Goal: Task Accomplishment & Management: Use online tool/utility

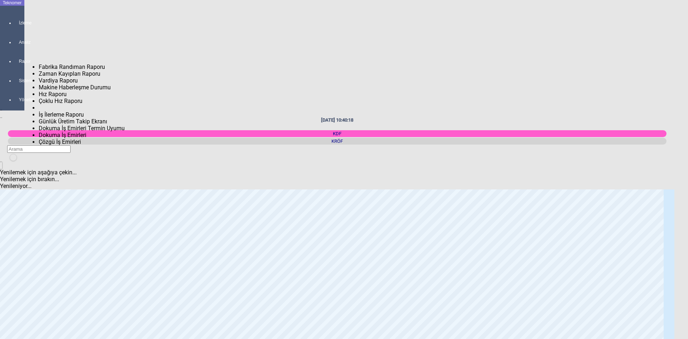
click at [14, 68] on div at bounding box center [19, 68] width 10 height 0
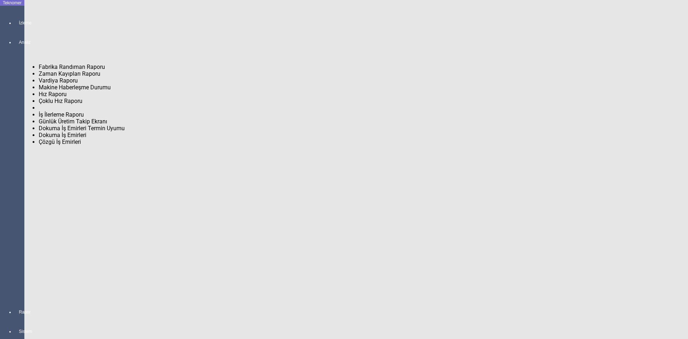
click at [58, 63] on span "Fabrika Randıman Raporu" at bounding box center [72, 66] width 66 height 7
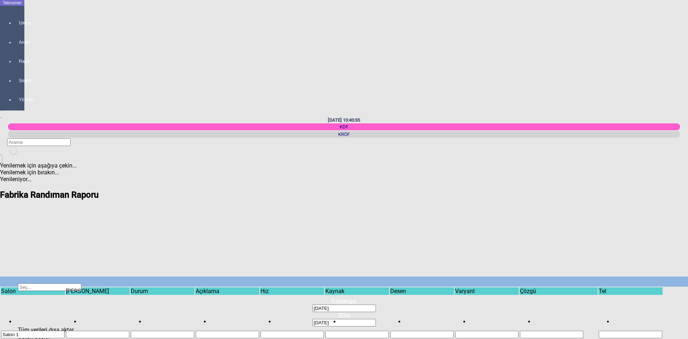
click at [597, 303] on span "Show filter options for column ''" at bounding box center [597, 303] width 0 height 0
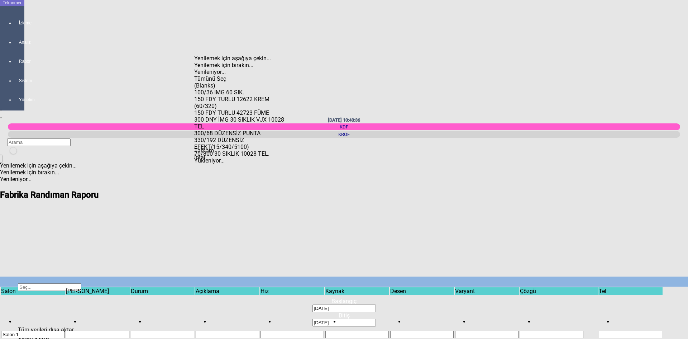
click at [220, 89] on div "100/36 IMG 60 SIK." at bounding box center [239, 92] width 90 height 7
click at [214, 154] on span "Tamam" at bounding box center [204, 150] width 20 height 7
type input "100/36 IMG 60 SIK."
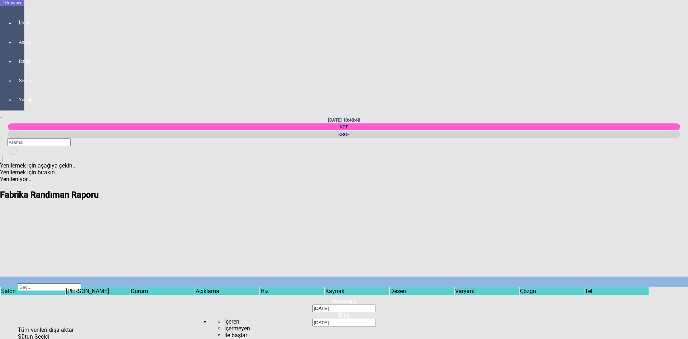
click at [66, 287] on div "[PERSON_NAME]" at bounding box center [97, 290] width 63 height 7
click at [66, 295] on td "Sütun" at bounding box center [98, 303] width 64 height 16
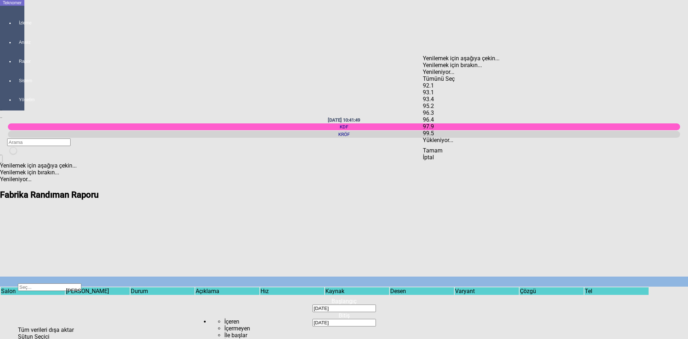
click at [423, 75] on span "Select All" at bounding box center [423, 75] width 0 height 0
click at [442, 154] on span "Tamam" at bounding box center [433, 150] width 20 height 7
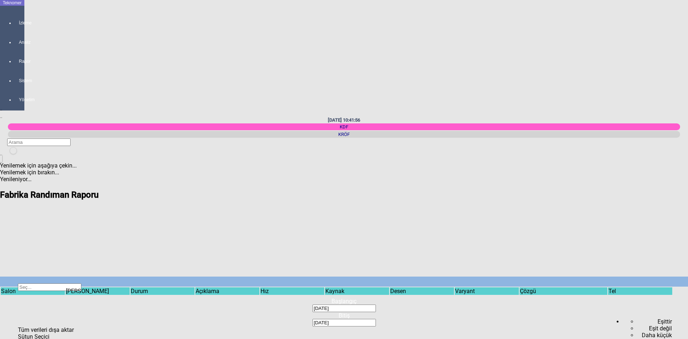
click at [607, 303] on span "Show filter options for column ''" at bounding box center [607, 303] width 0 height 0
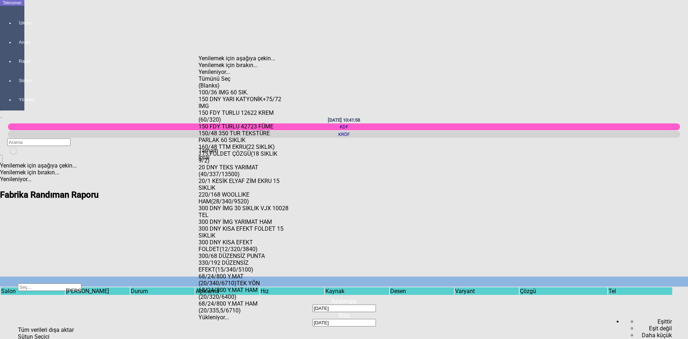
click at [198, 89] on span "Check State" at bounding box center [198, 89] width 0 height 0
click at [229, 154] on div "Tamam" at bounding box center [243, 150] width 90 height 7
type input "100/36 IMG 60 SIK."
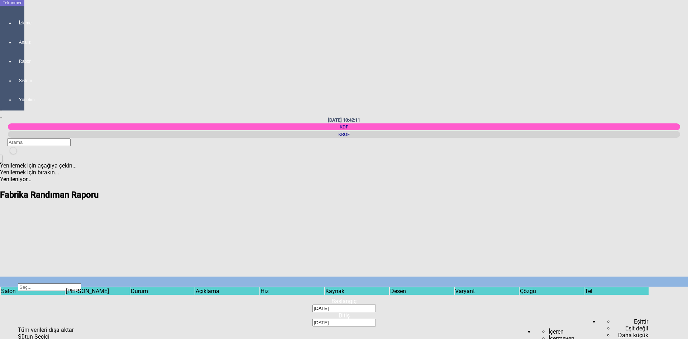
click at [260, 303] on span "Show filter options for column ''" at bounding box center [260, 303] width 0 height 0
click at [126, 82] on div "291" at bounding box center [150, 85] width 90 height 7
click at [126, 89] on div "330" at bounding box center [150, 92] width 90 height 7
click at [125, 154] on span "Tamam" at bounding box center [115, 150] width 20 height 7
click at [260, 303] on span "Show filter options for column ''" at bounding box center [260, 303] width 0 height 0
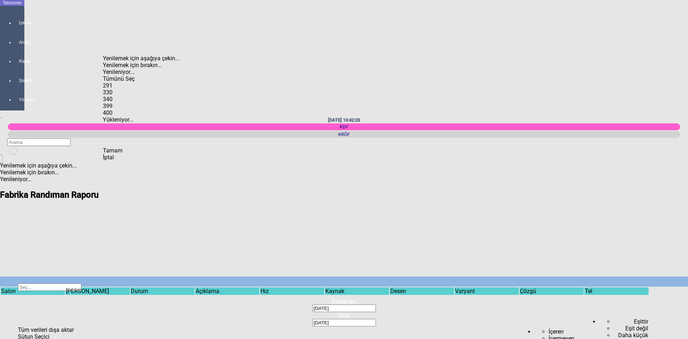
click at [103, 75] on span "Select All" at bounding box center [103, 75] width 0 height 0
click at [123, 154] on span "Tamam" at bounding box center [113, 150] width 20 height 7
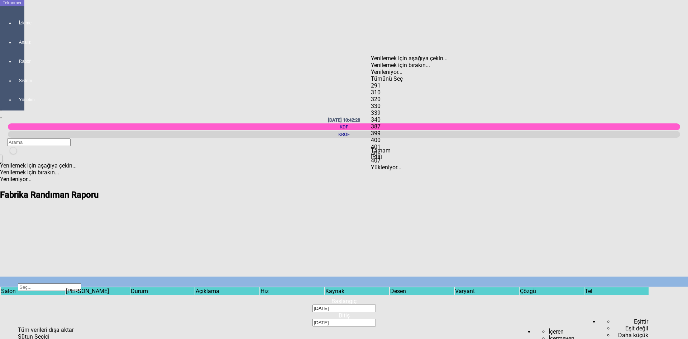
click at [390, 82] on div "291" at bounding box center [416, 85] width 90 height 7
click at [393, 89] on div "310" at bounding box center [416, 92] width 90 height 7
click at [392, 96] on div "320" at bounding box center [416, 99] width 90 height 7
drag, startPoint x: 390, startPoint y: 101, endPoint x: 406, endPoint y: 105, distance: 16.3
click at [390, 102] on div "330" at bounding box center [416, 105] width 90 height 7
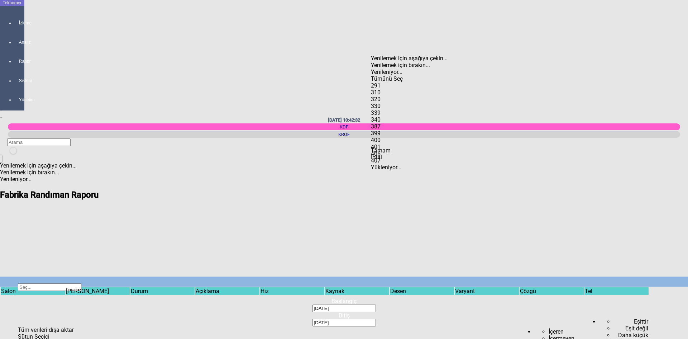
drag, startPoint x: 387, startPoint y: 108, endPoint x: 402, endPoint y: 117, distance: 17.4
click at [388, 109] on div "339" at bounding box center [416, 112] width 90 height 7
click at [390, 154] on span "Tamam" at bounding box center [381, 150] width 20 height 7
